Goal: Information Seeking & Learning: Understand process/instructions

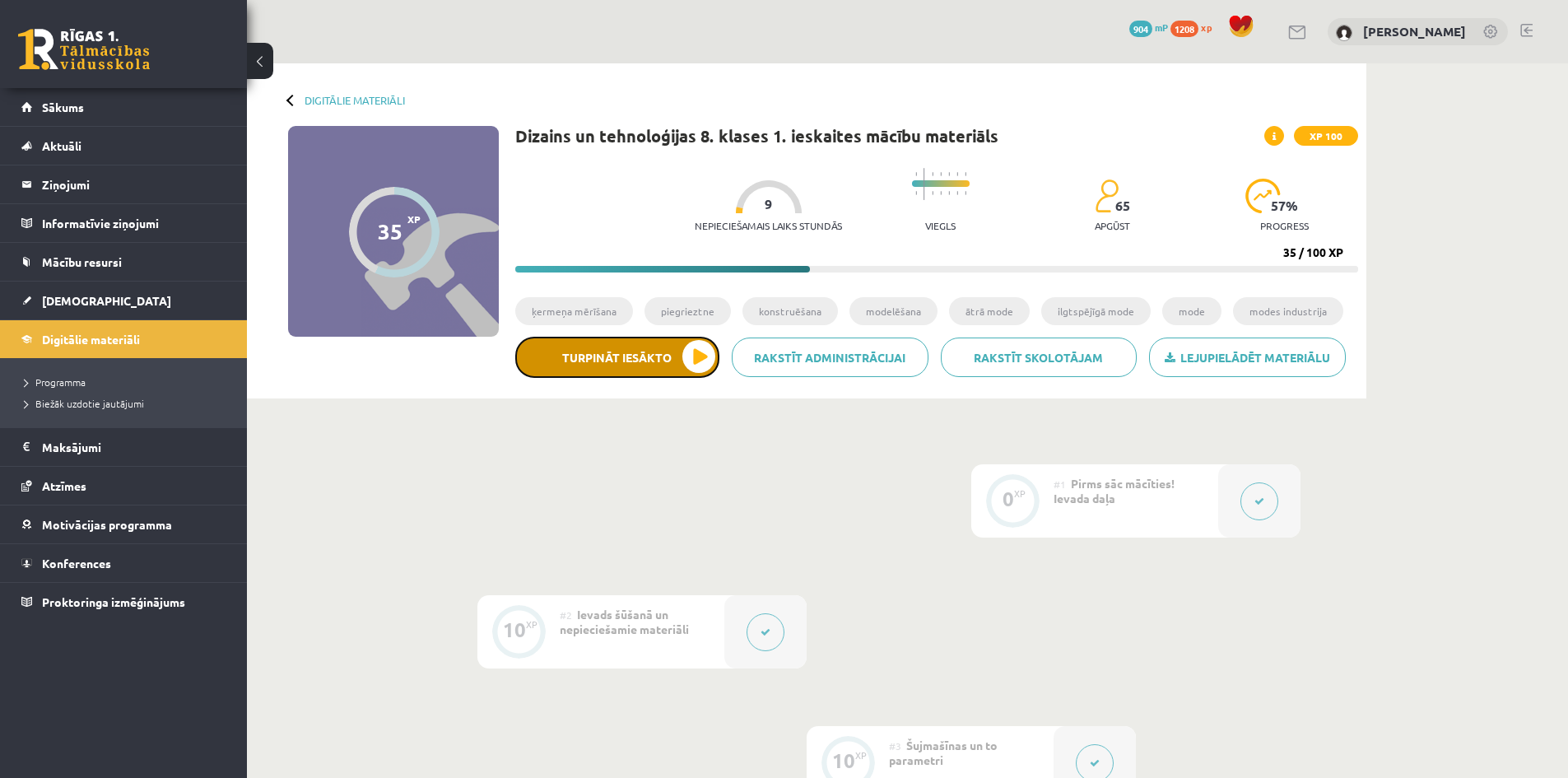
click at [701, 355] on button "Turpināt iesākto" at bounding box center [617, 358] width 204 height 42
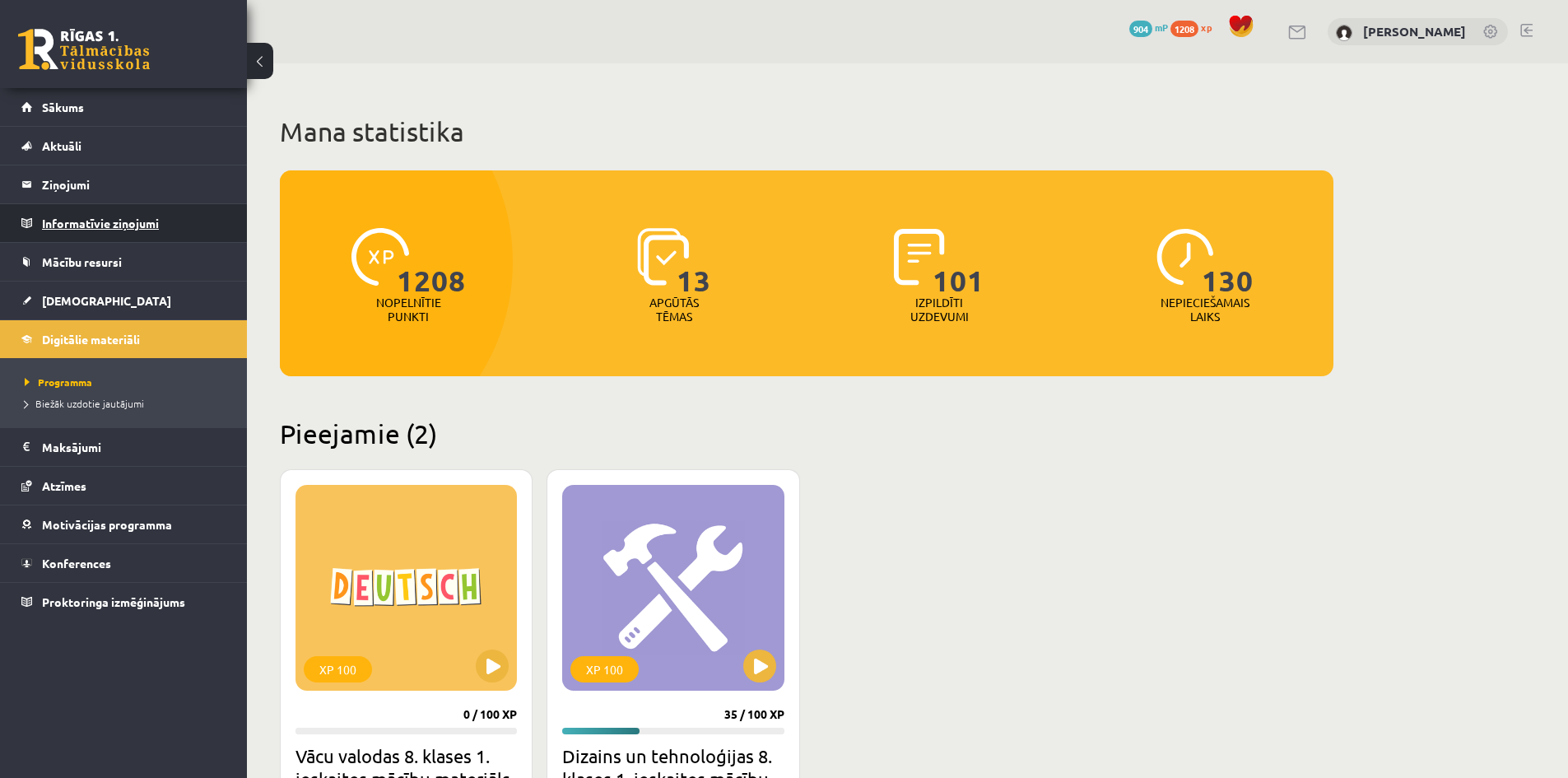
scroll to position [247, 0]
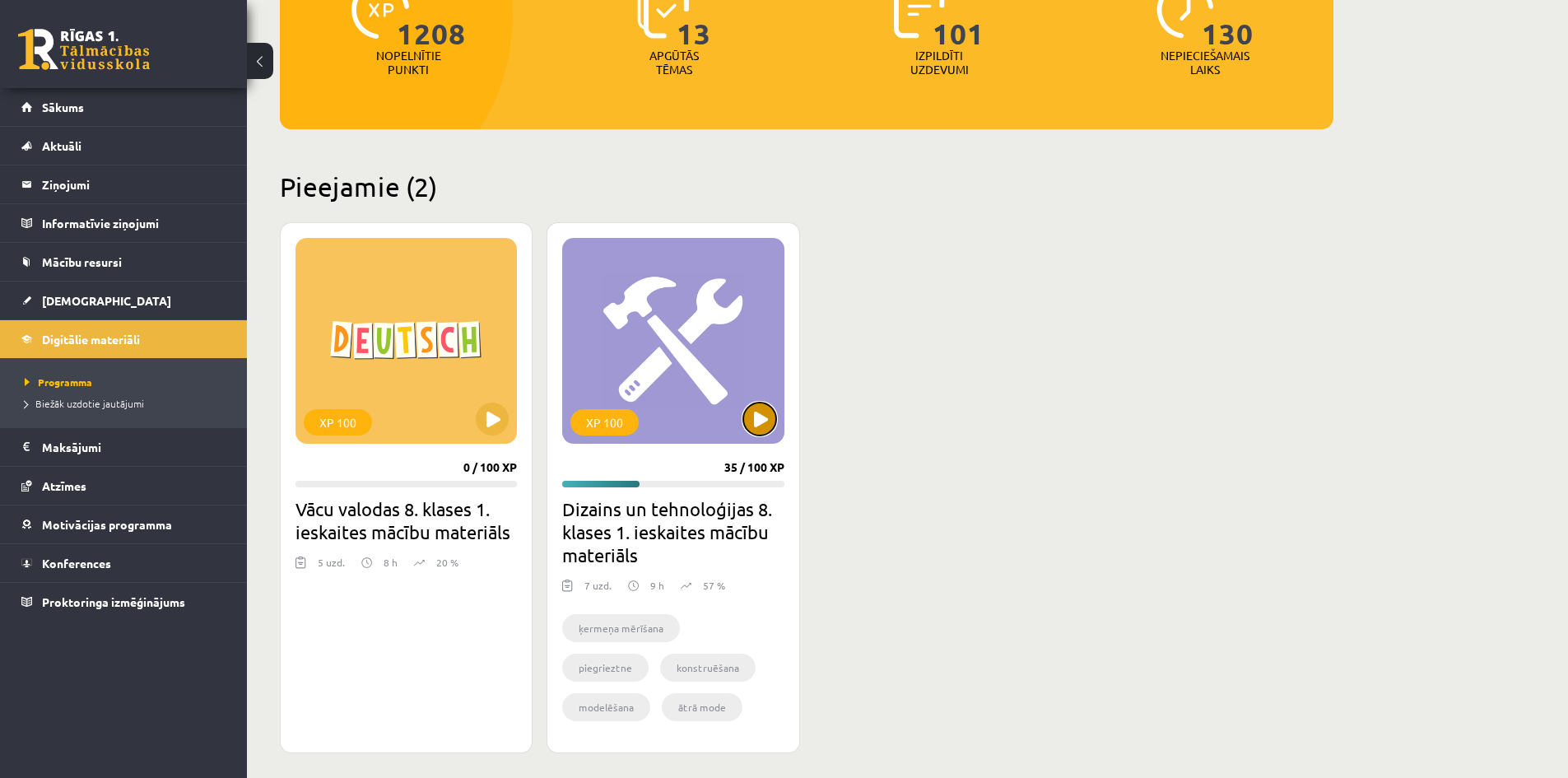
click at [749, 426] on button at bounding box center [759, 418] width 33 height 33
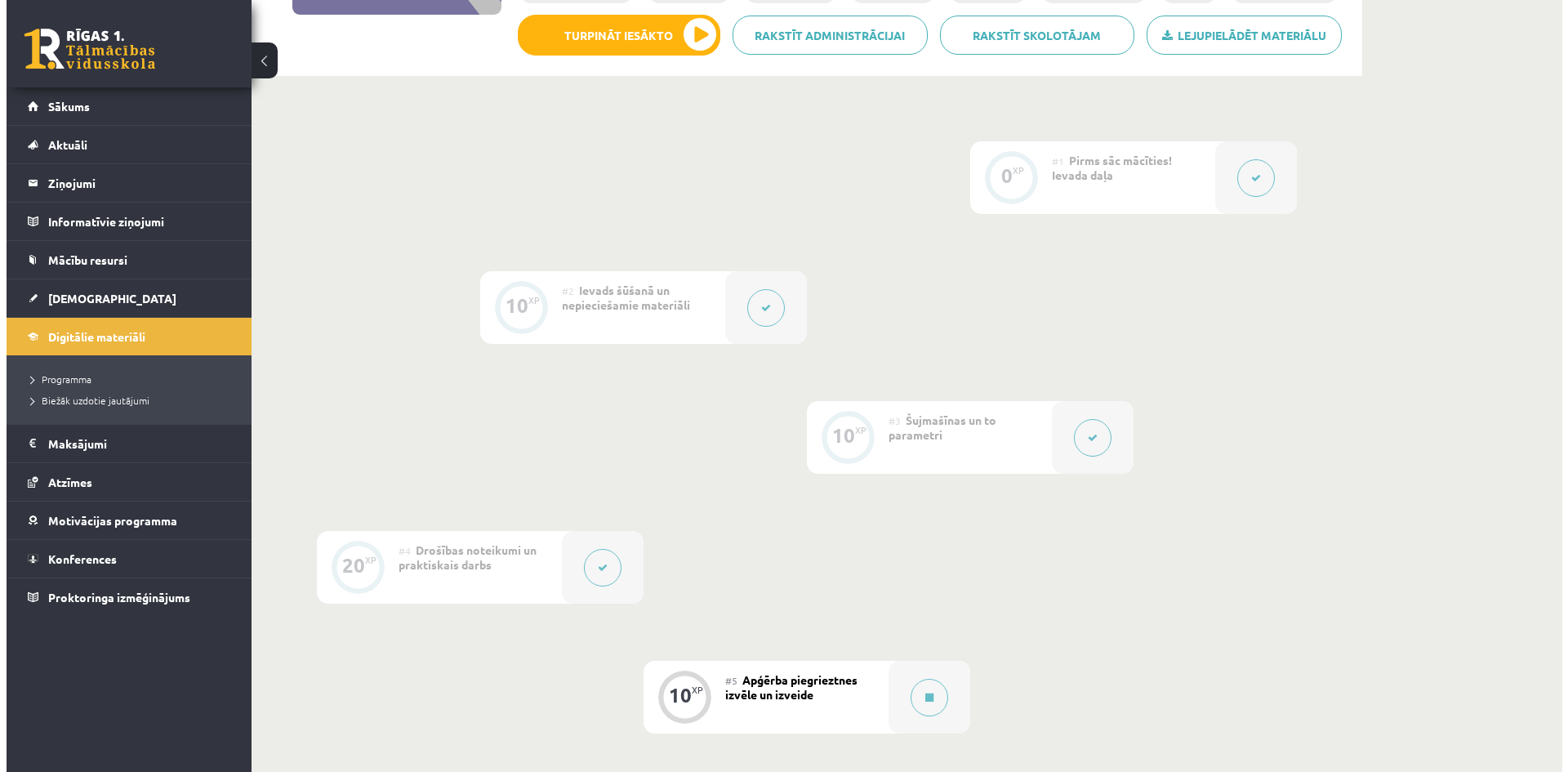
scroll to position [327, 0]
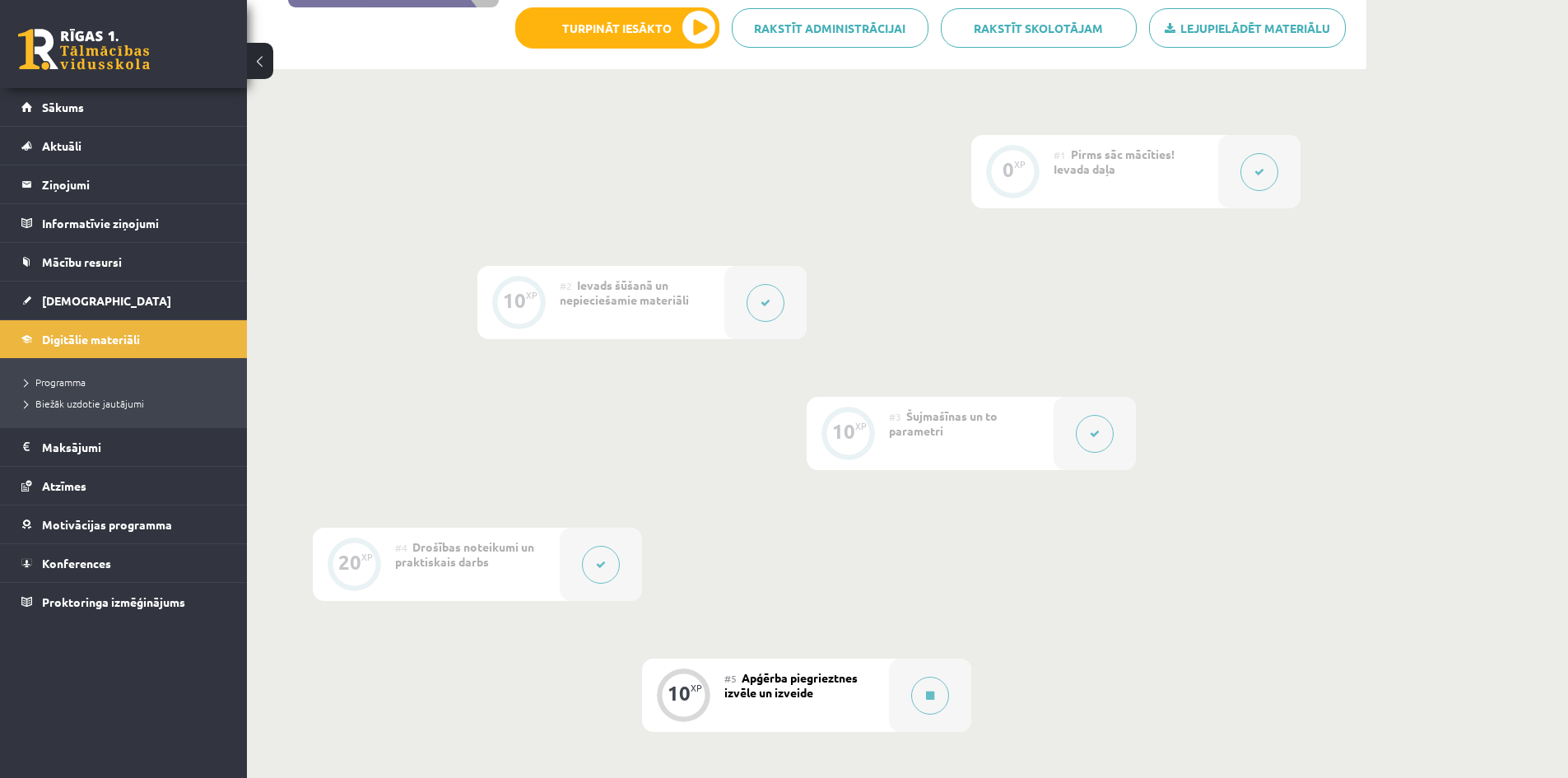
drag, startPoint x: 608, startPoint y: 580, endPoint x: 614, endPoint y: 573, distance: 9.2
click at [614, 573] on button at bounding box center [601, 564] width 38 height 38
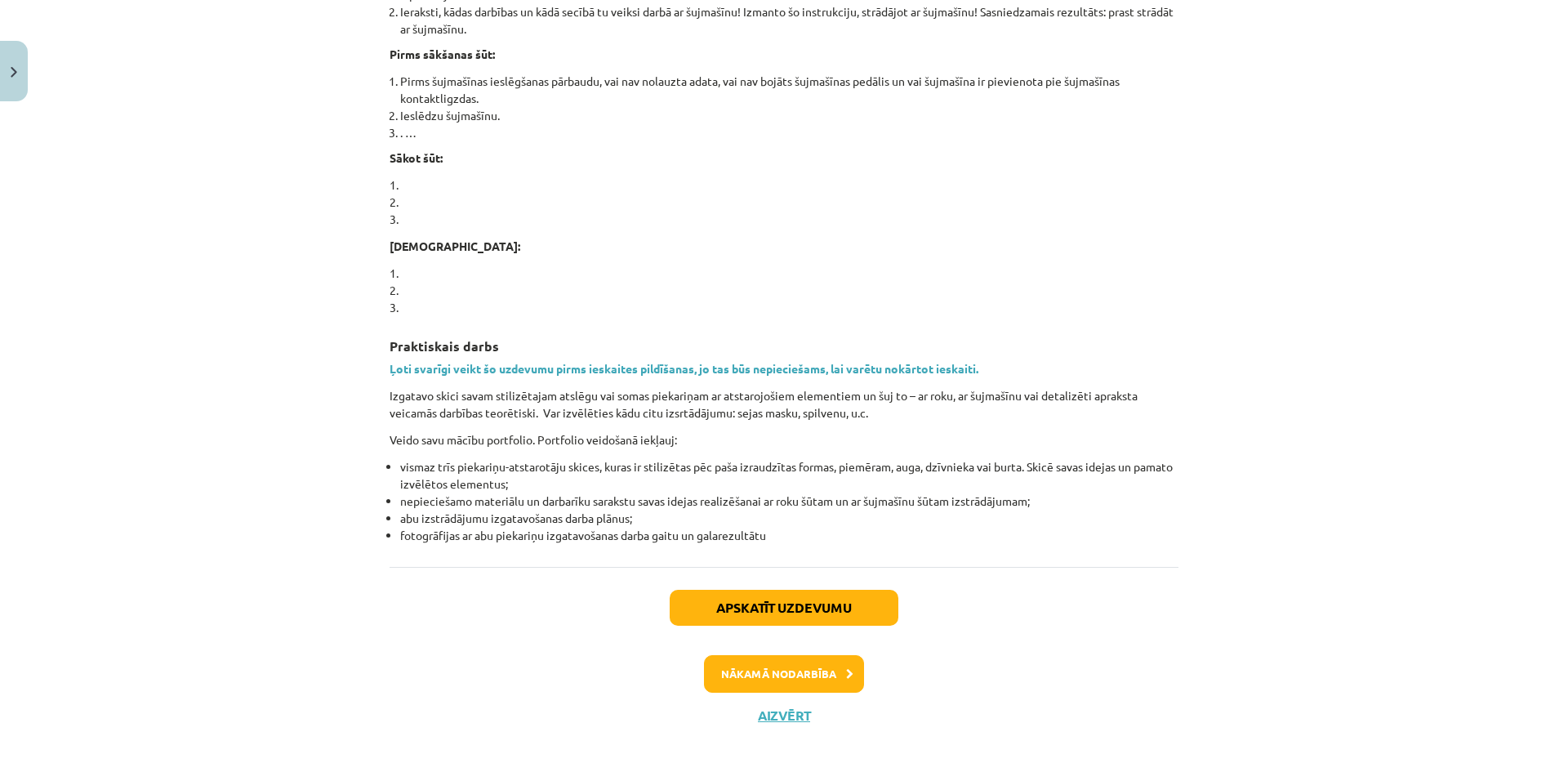
scroll to position [1116, 0]
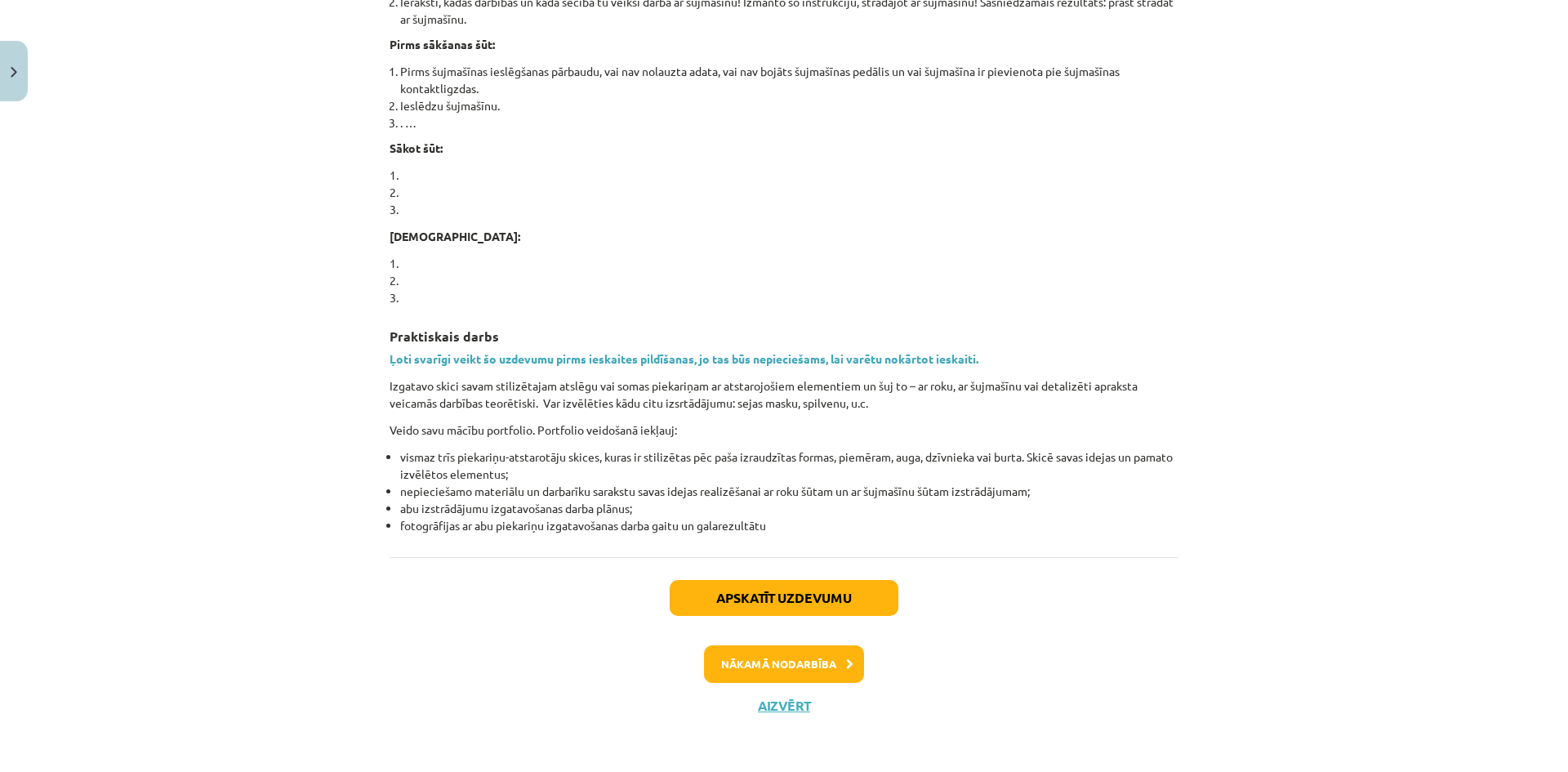
drag, startPoint x: 374, startPoint y: 378, endPoint x: 911, endPoint y: 404, distance: 537.6
click at [909, 406] on p "Izgatavo skici savam stilizētajam atslēgu vai somas piekariņam ar atstarojošiem…" at bounding box center [784, 394] width 789 height 34
